Goal: Check status: Check status

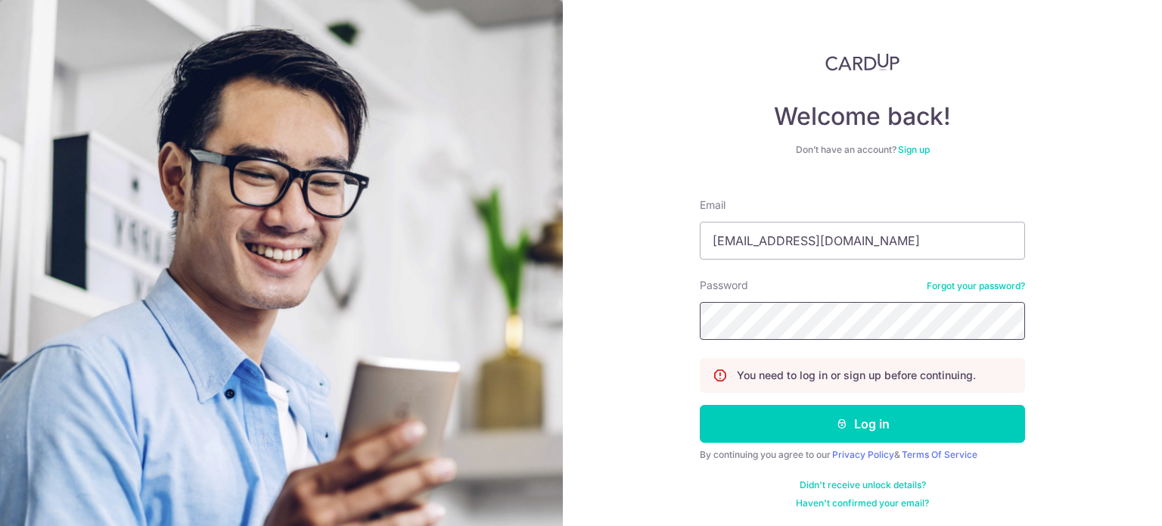
click at [700, 405] on button "Log in" at bounding box center [862, 424] width 325 height 38
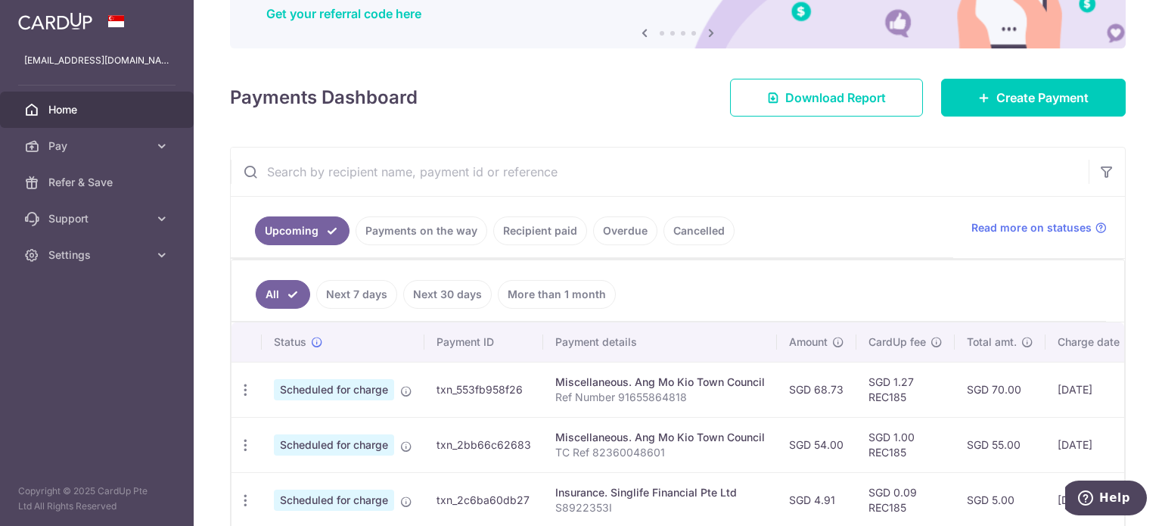
scroll to position [454, 0]
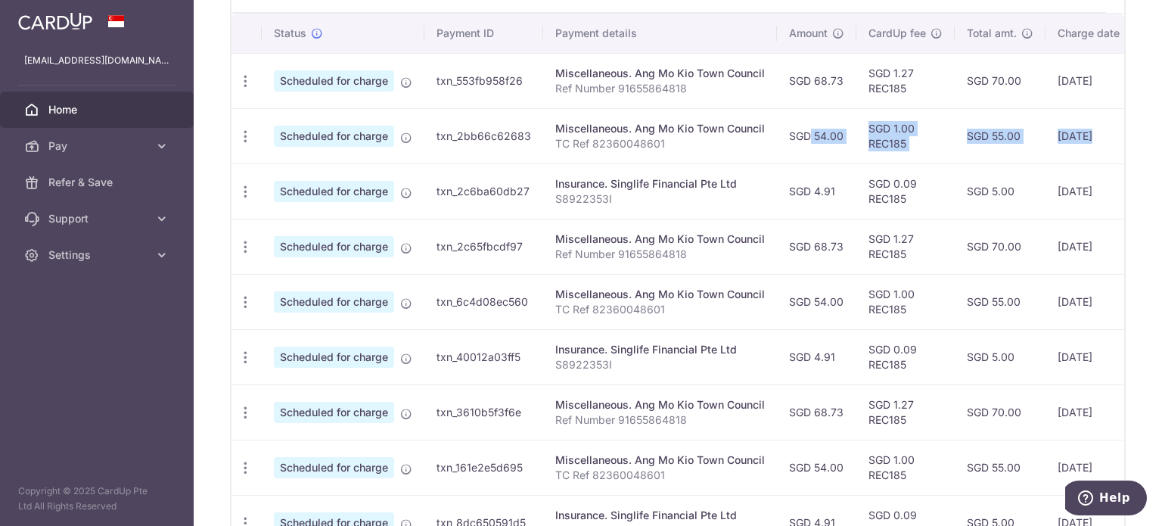
drag, startPoint x: 787, startPoint y: 133, endPoint x: 1090, endPoint y: 132, distance: 303.3
click at [1090, 132] on tr "Update payment Cancel payment Scheduled for charge txn_2bb66c62683 Miscellaneou…" at bounding box center [790, 135] width 1118 height 55
click at [1091, 132] on td "[DATE]" at bounding box center [1096, 135] width 103 height 55
drag, startPoint x: 1072, startPoint y: 129, endPoint x: 1083, endPoint y: 129, distance: 11.3
click at [1083, 129] on tr "Update payment Cancel payment Scheduled for charge txn_2bb66c62683 Miscellaneou…" at bounding box center [790, 135] width 1118 height 55
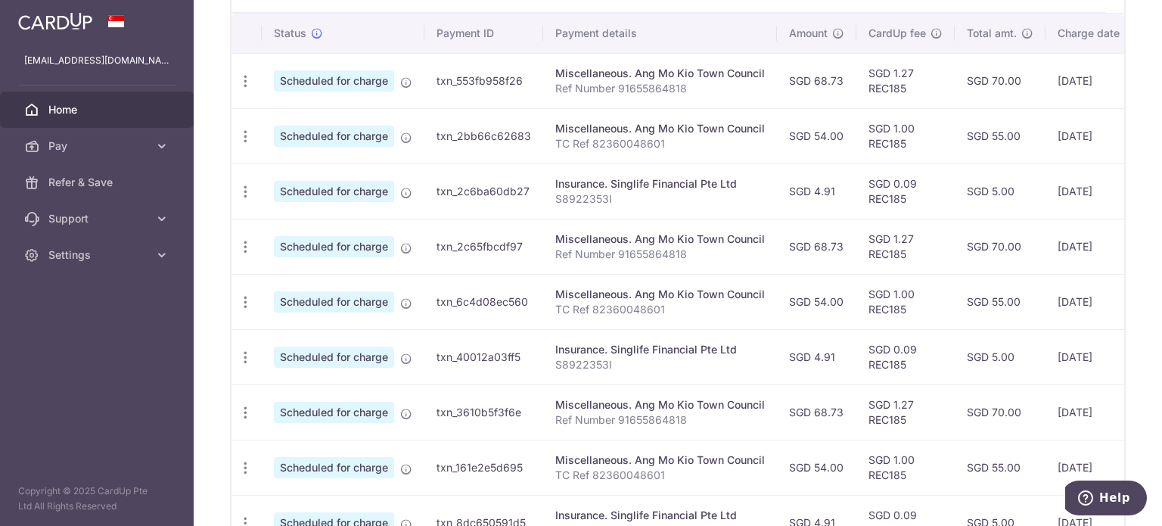
click at [1084, 129] on td "[DATE]" at bounding box center [1096, 135] width 103 height 55
click at [705, 198] on p "S8922353I" at bounding box center [660, 198] width 210 height 15
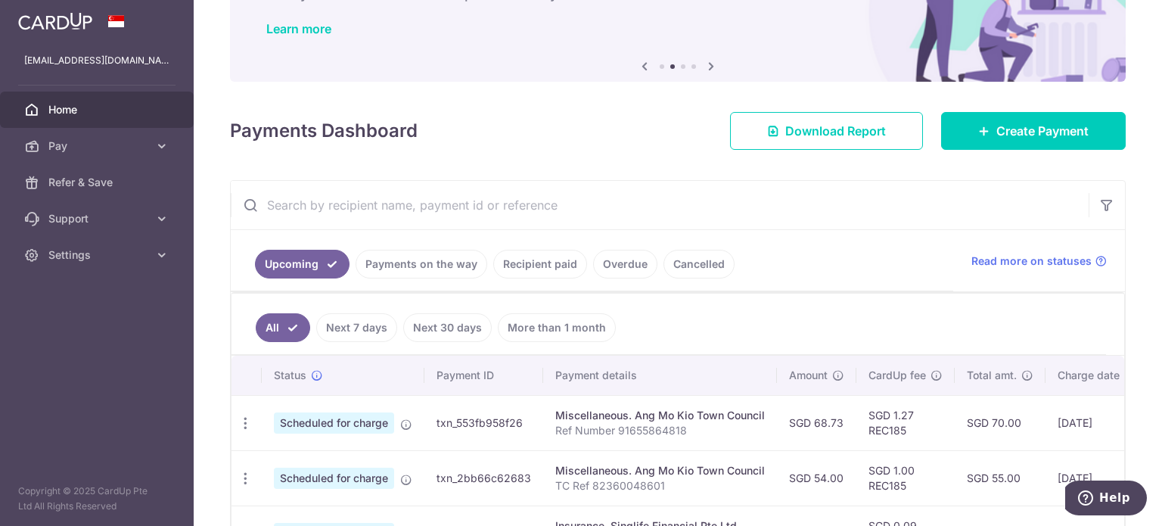
scroll to position [0, 0]
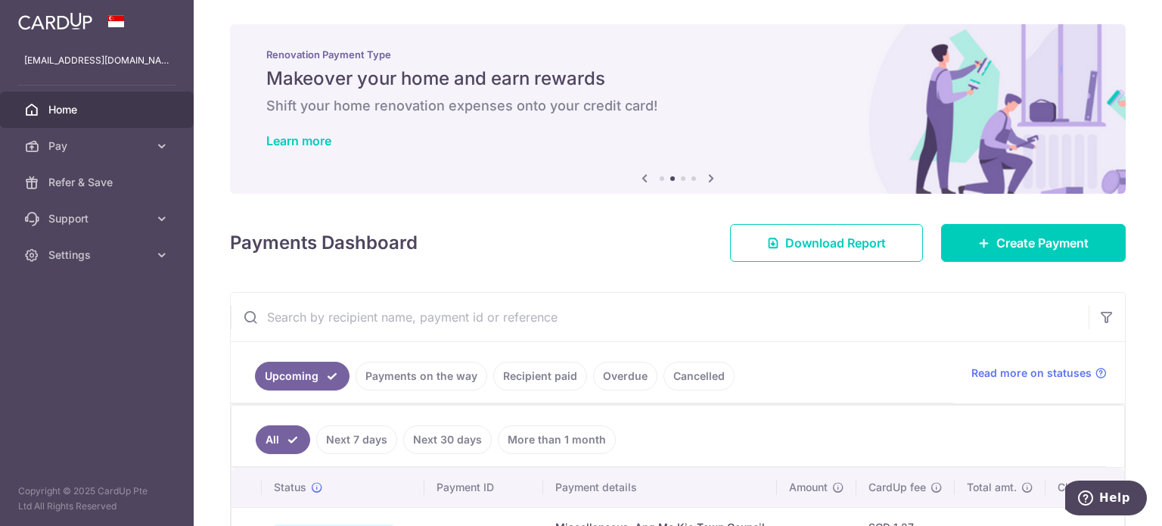
click at [703, 175] on icon at bounding box center [711, 178] width 18 height 19
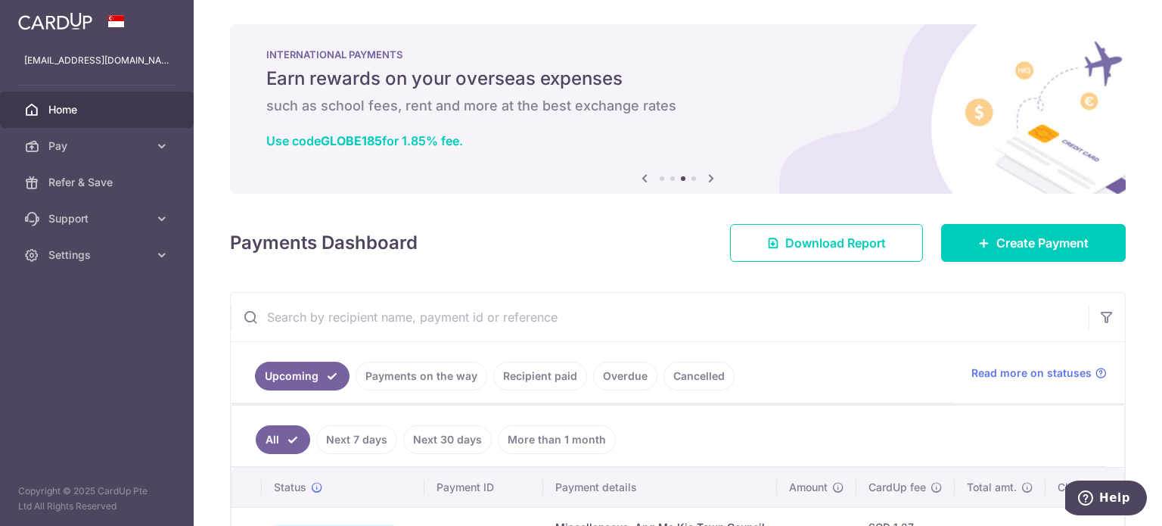
click at [703, 175] on icon at bounding box center [711, 178] width 18 height 19
click at [635, 179] on icon at bounding box center [644, 178] width 18 height 19
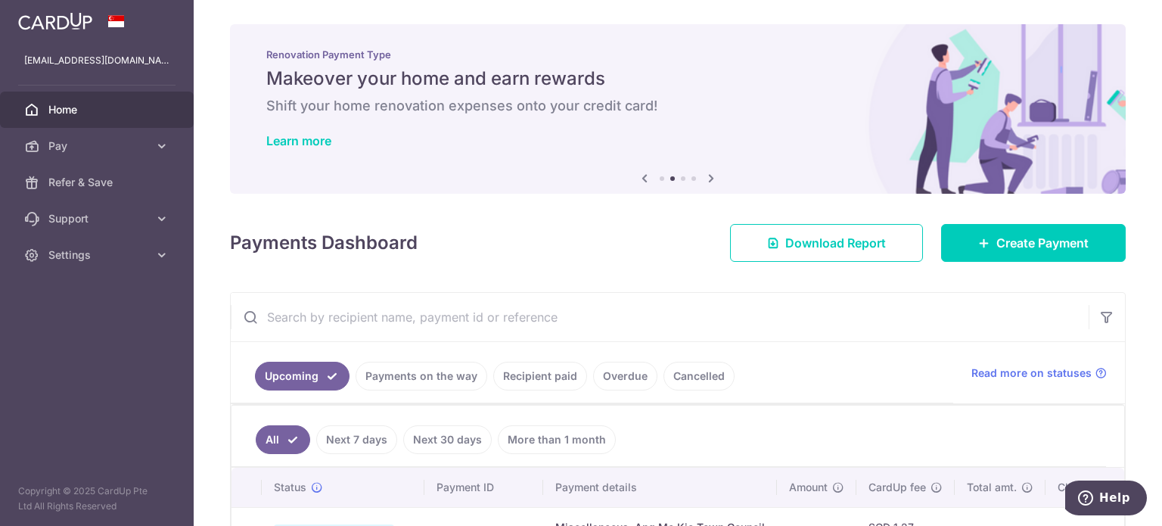
click at [635, 179] on icon at bounding box center [644, 178] width 18 height 19
drag, startPoint x: 309, startPoint y: 71, endPoint x: 412, endPoint y: 85, distance: 103.8
click at [408, 85] on h5 "Makeover your home and earn rewards" at bounding box center [677, 79] width 823 height 24
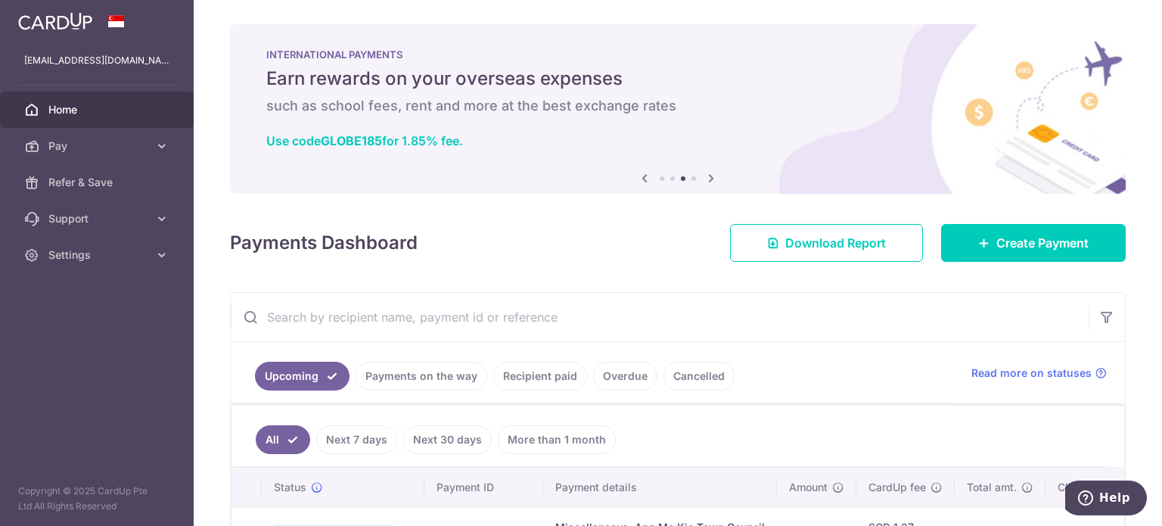
click at [412, 85] on h5 "Earn rewards on your overseas expenses" at bounding box center [677, 79] width 823 height 24
